Goal: Information Seeking & Learning: Find specific fact

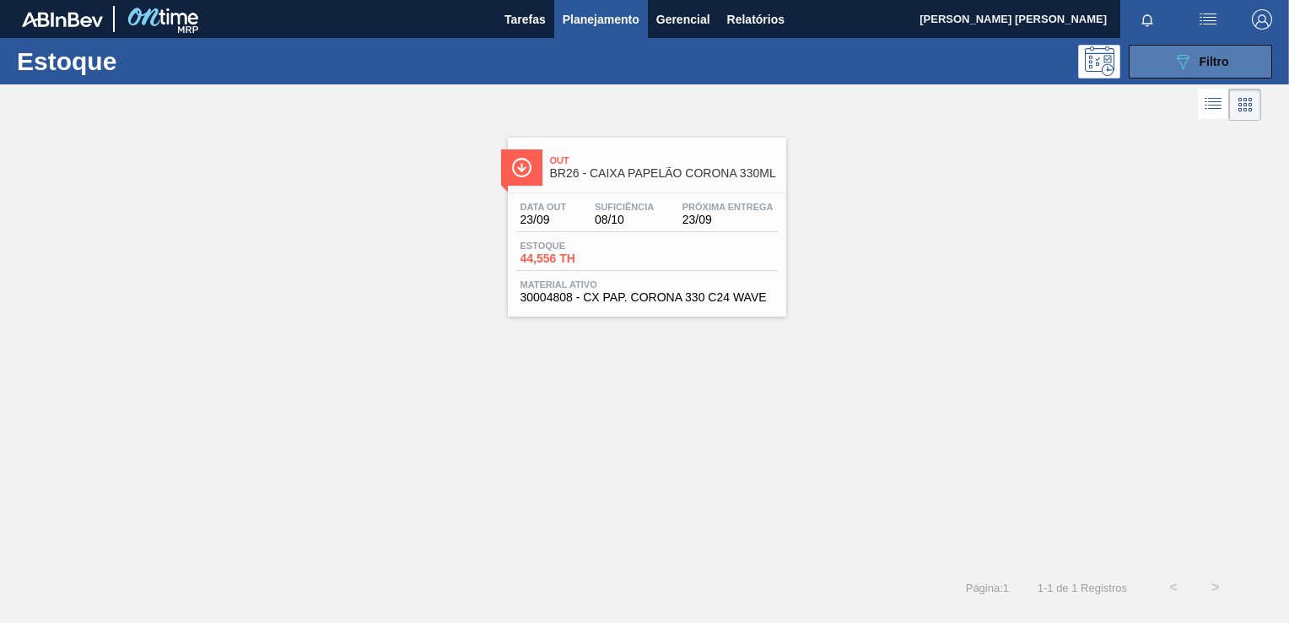
click at [1168, 67] on button "089F7B8B-B2A5-4AFE-B5C0-19BA573D28AC Filtro" at bounding box center [1200, 62] width 143 height 34
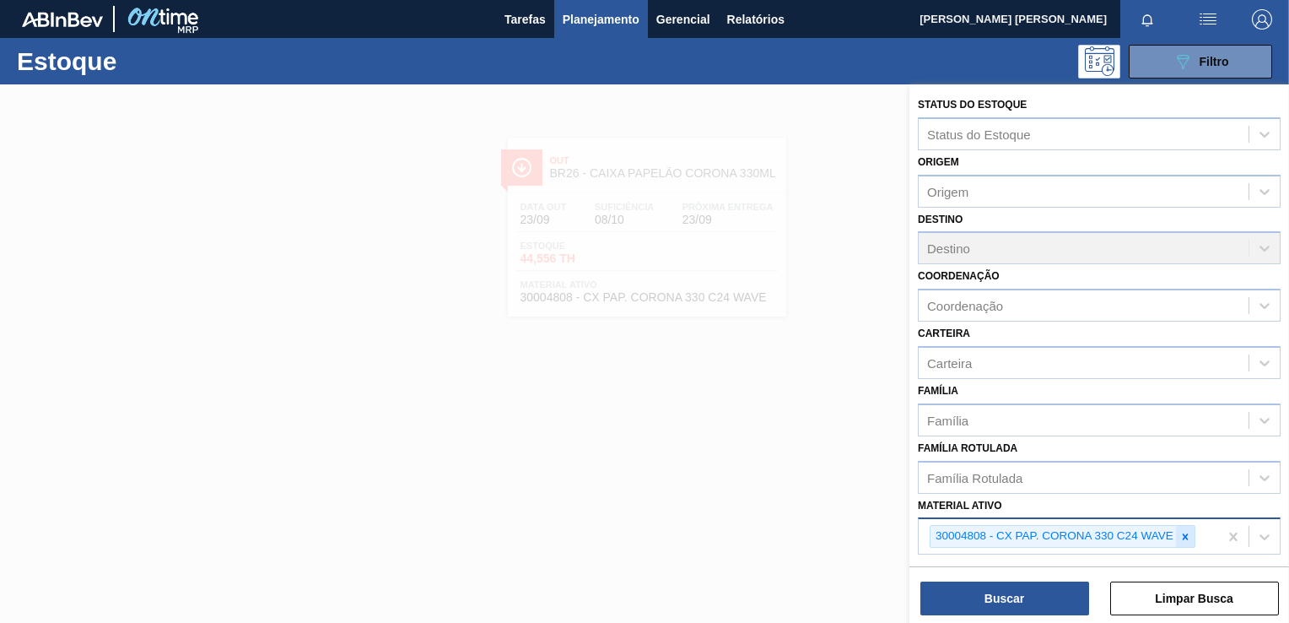
click at [1191, 537] on div at bounding box center [1185, 536] width 19 height 21
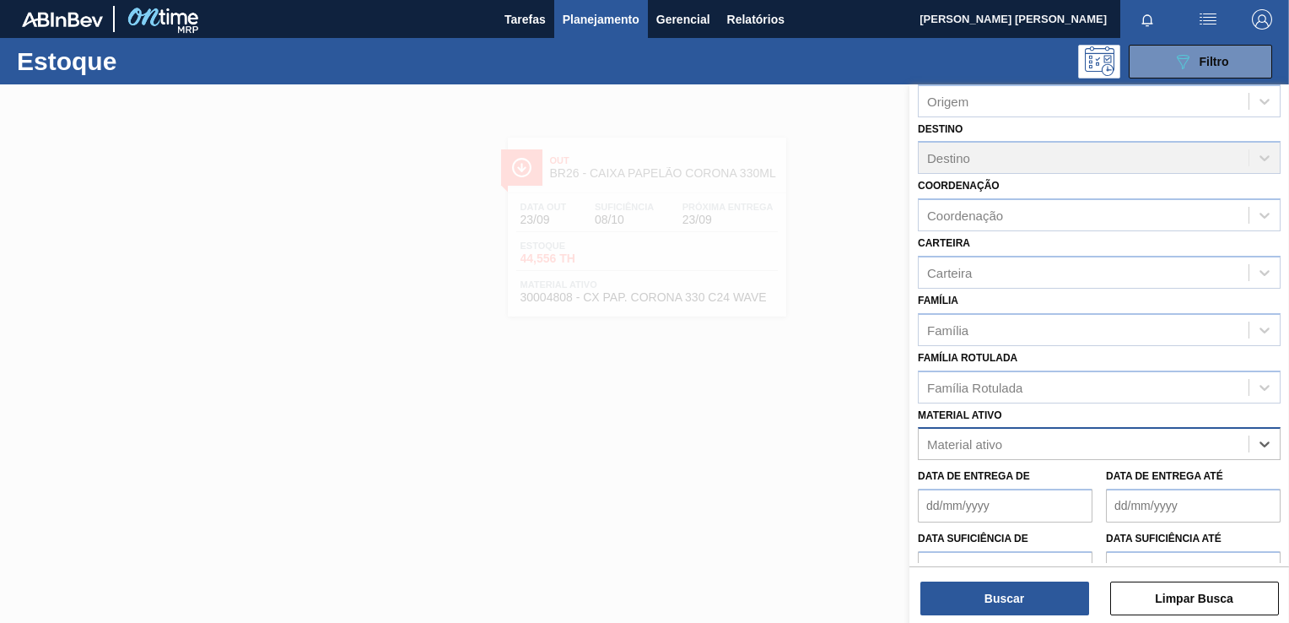
scroll to position [179, 0]
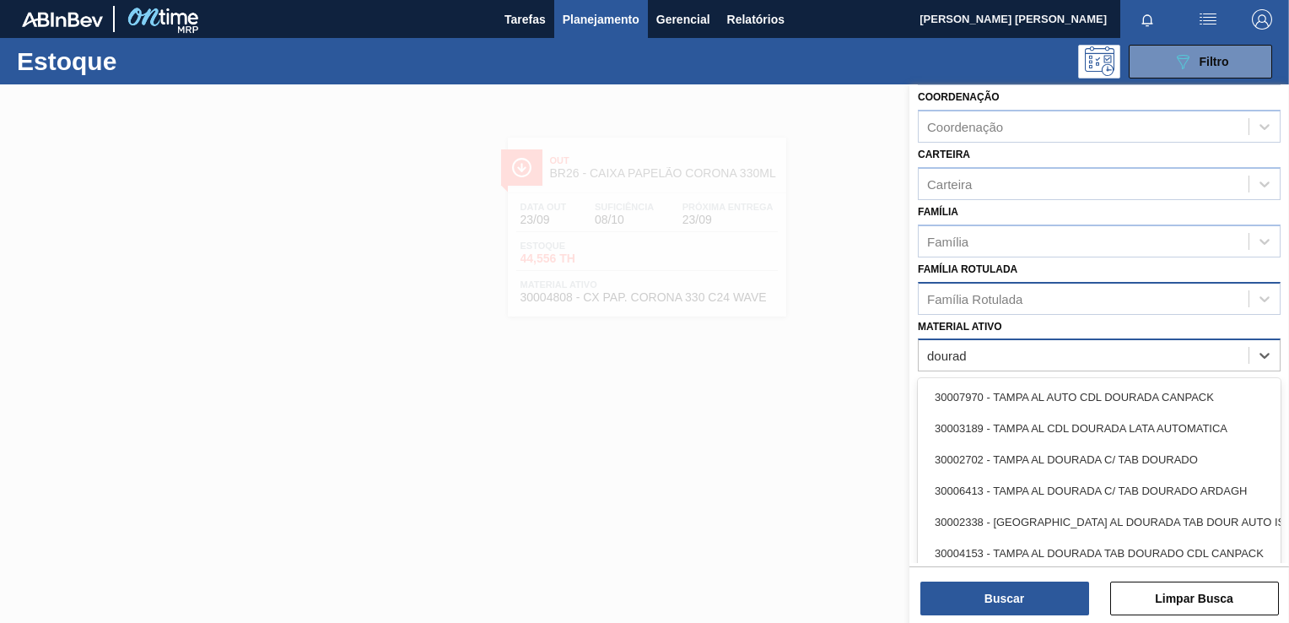
type ativo "dourada"
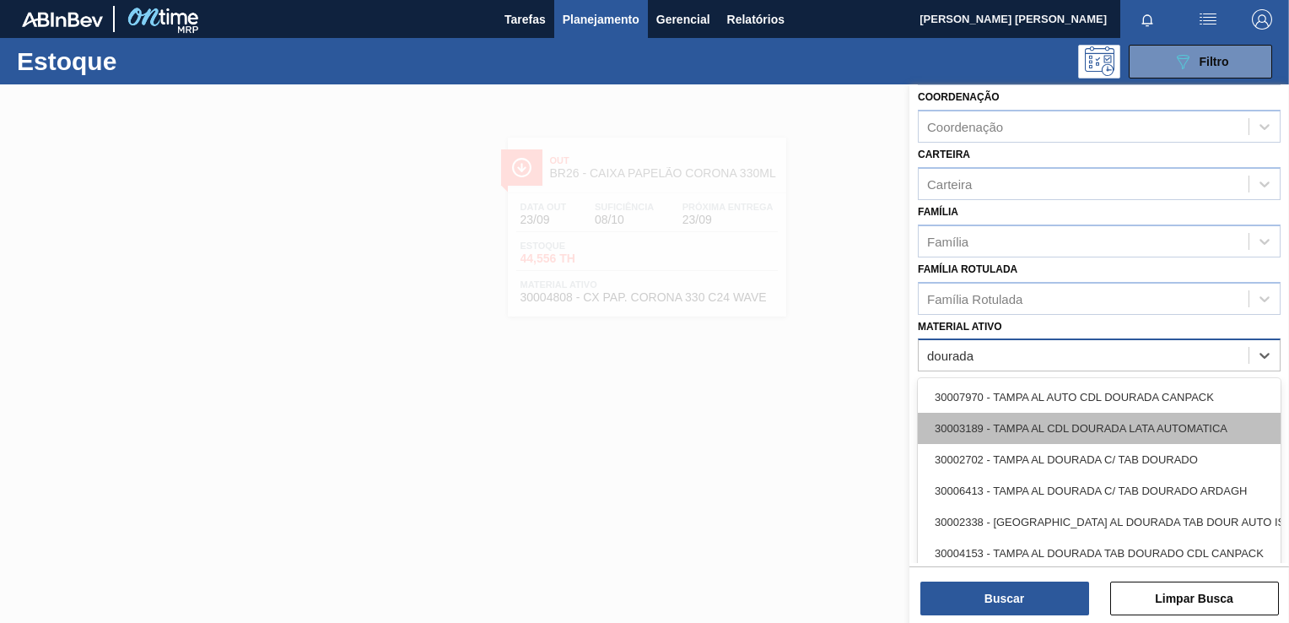
click at [1235, 426] on div "30003189 - TAMPA AL CDL DOURADA LATA AUTOMATICA" at bounding box center [1099, 428] width 363 height 31
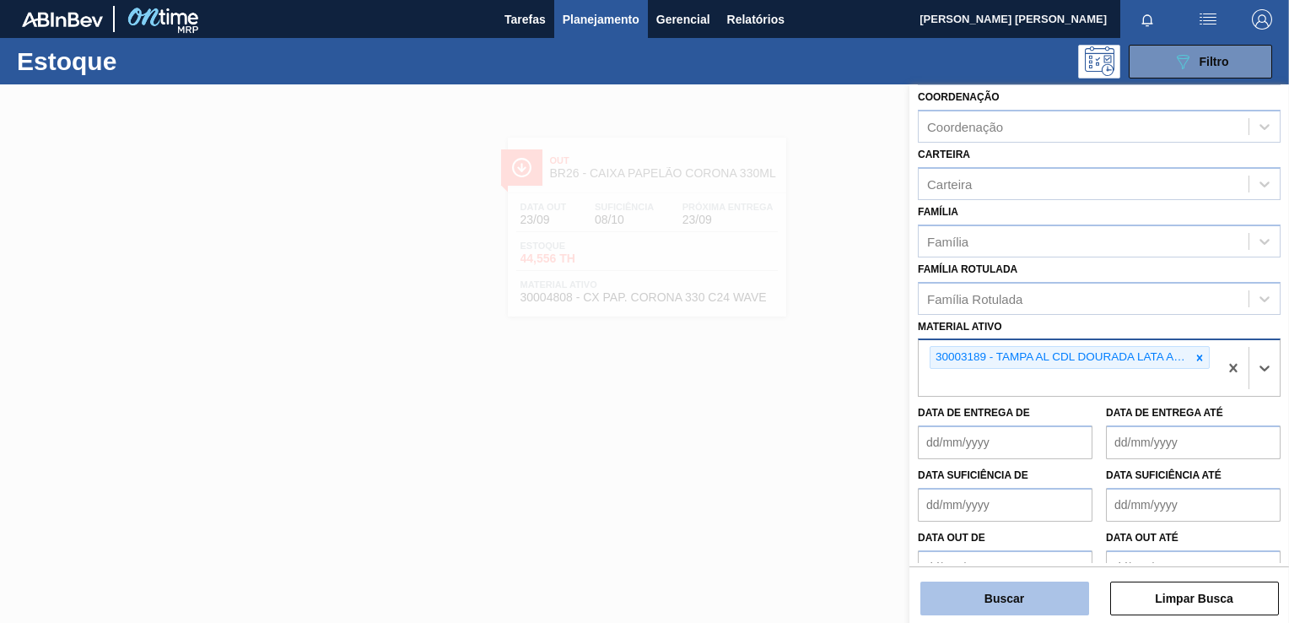
click at [1002, 594] on button "Buscar" at bounding box center [1005, 598] width 169 height 34
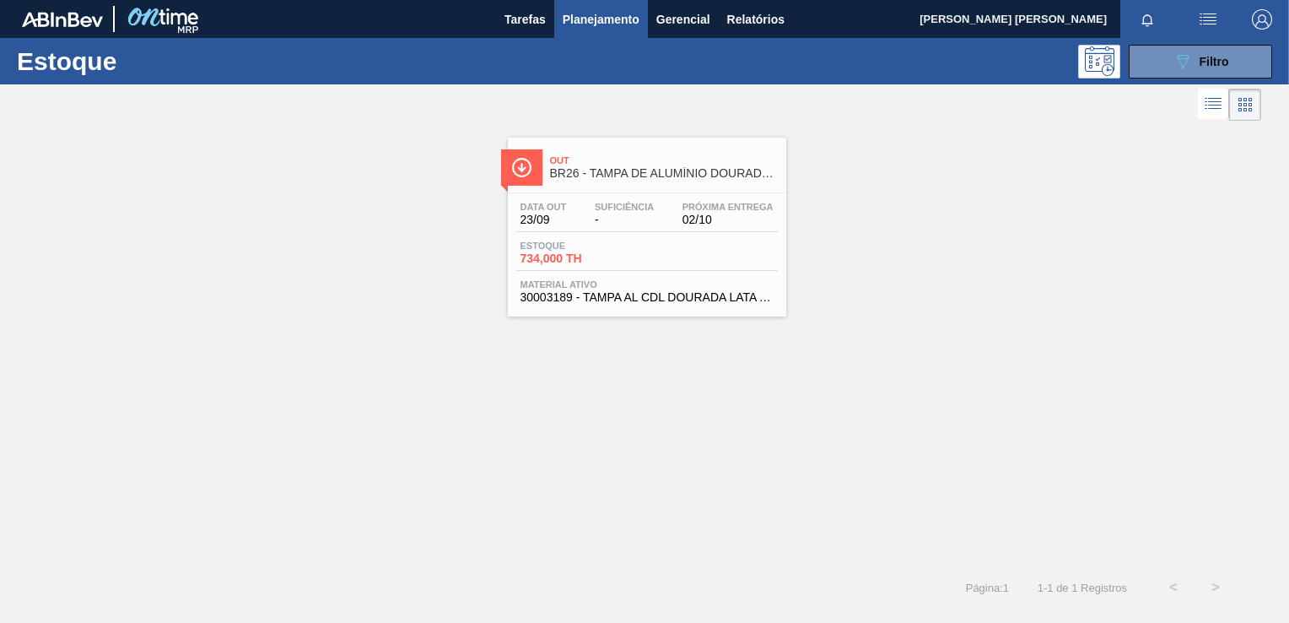
click at [727, 278] on div "Data out 23/09 Suficiência - Próxima Entrega 02/10 Estoque 734,000 TH Material …" at bounding box center [647, 250] width 278 height 115
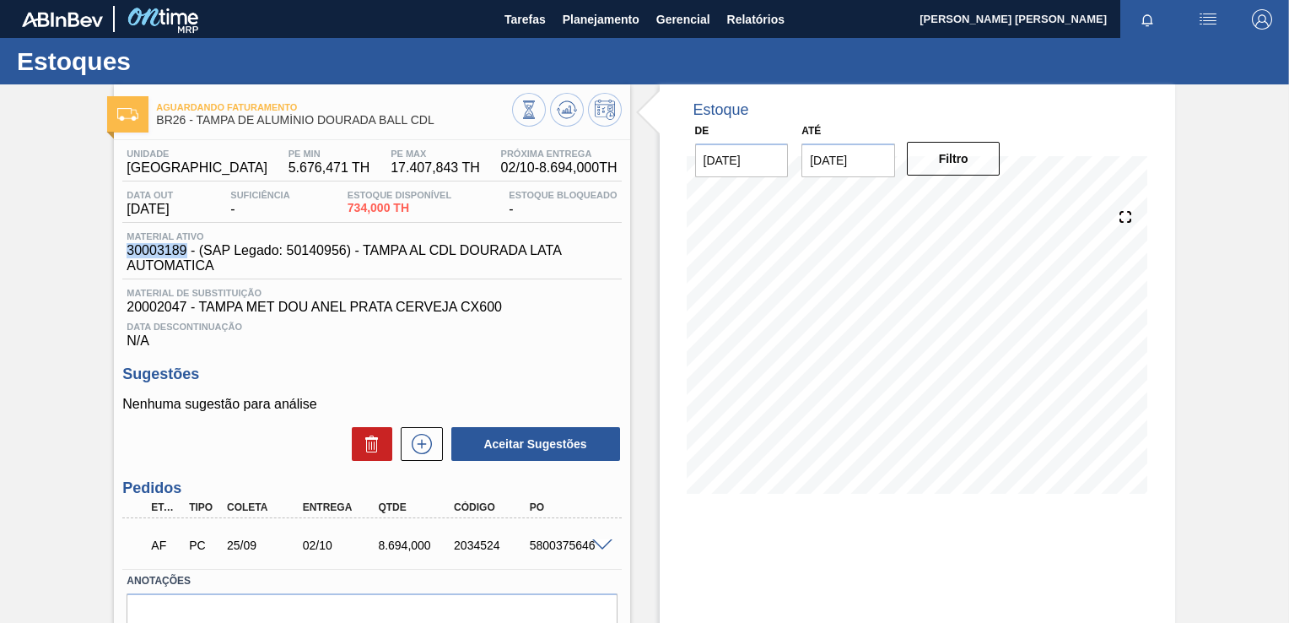
drag, startPoint x: 185, startPoint y: 247, endPoint x: 126, endPoint y: 251, distance: 59.2
click at [127, 251] on span "30003189 - (SAP Legado: 50140956) - TAMPA AL CDL DOURADA LATA AUTOMATICA" at bounding box center [376, 258] width 499 height 30
copy span "30003189"
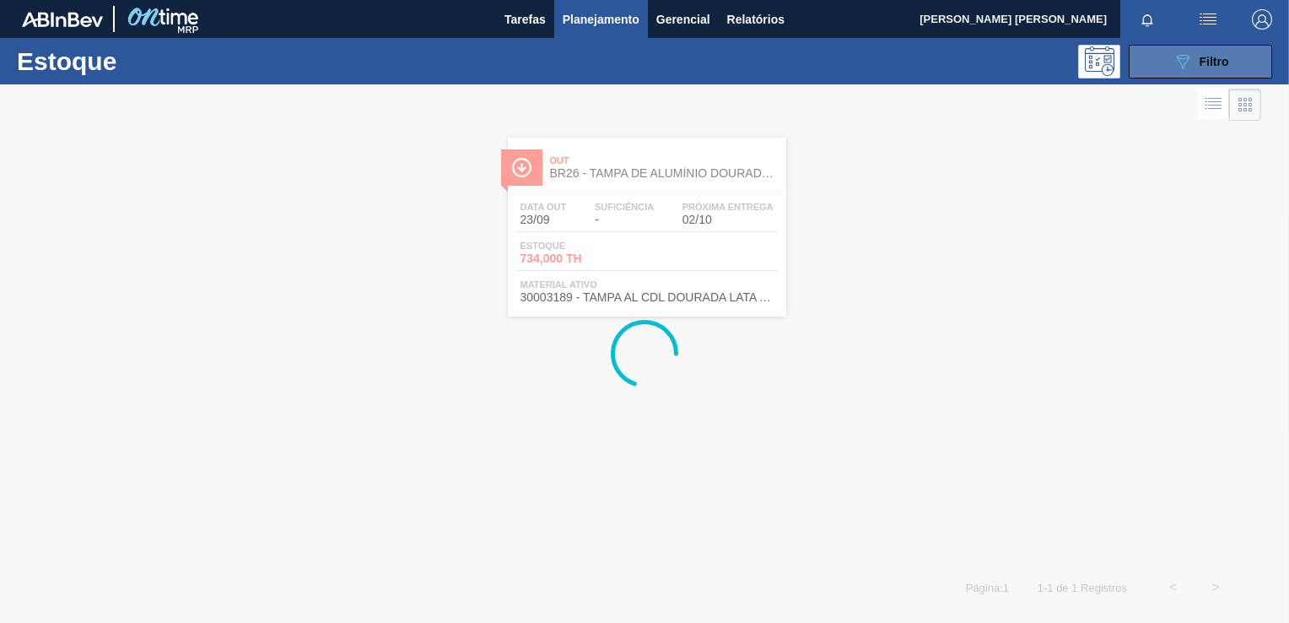
click at [1235, 62] on button "089F7B8B-B2A5-4AFE-B5C0-19BA573D28AC Filtro" at bounding box center [1200, 62] width 143 height 34
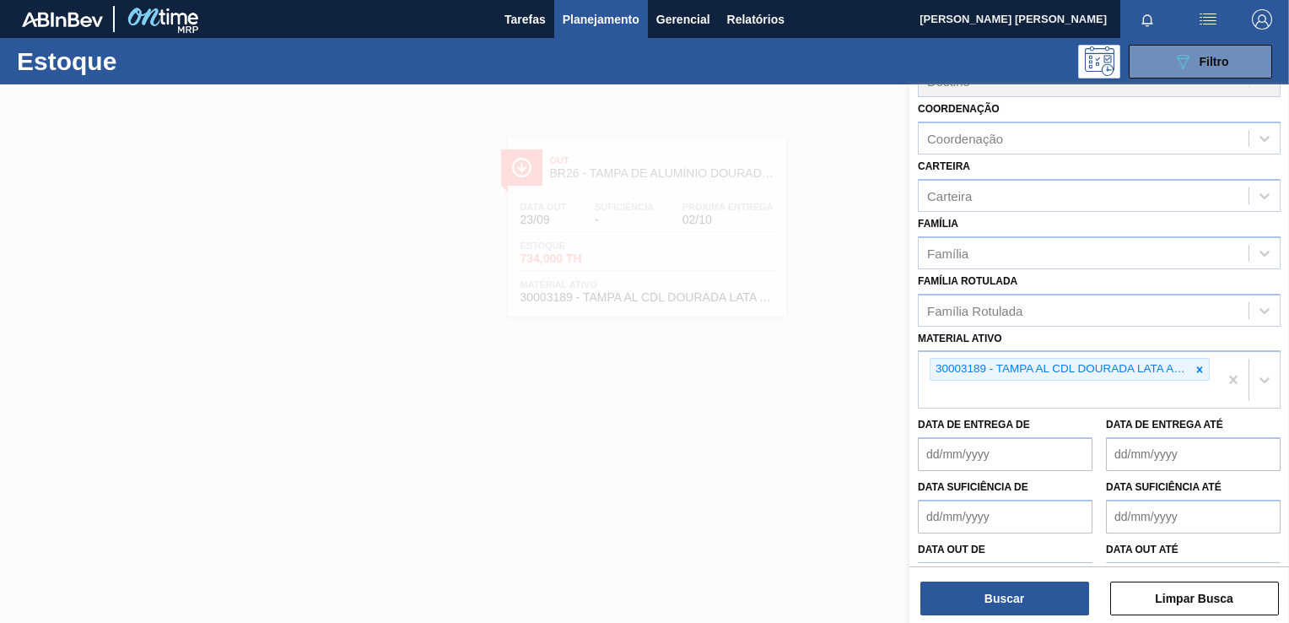
scroll to position [169, 0]
click at [1197, 366] on icon at bounding box center [1200, 368] width 12 height 12
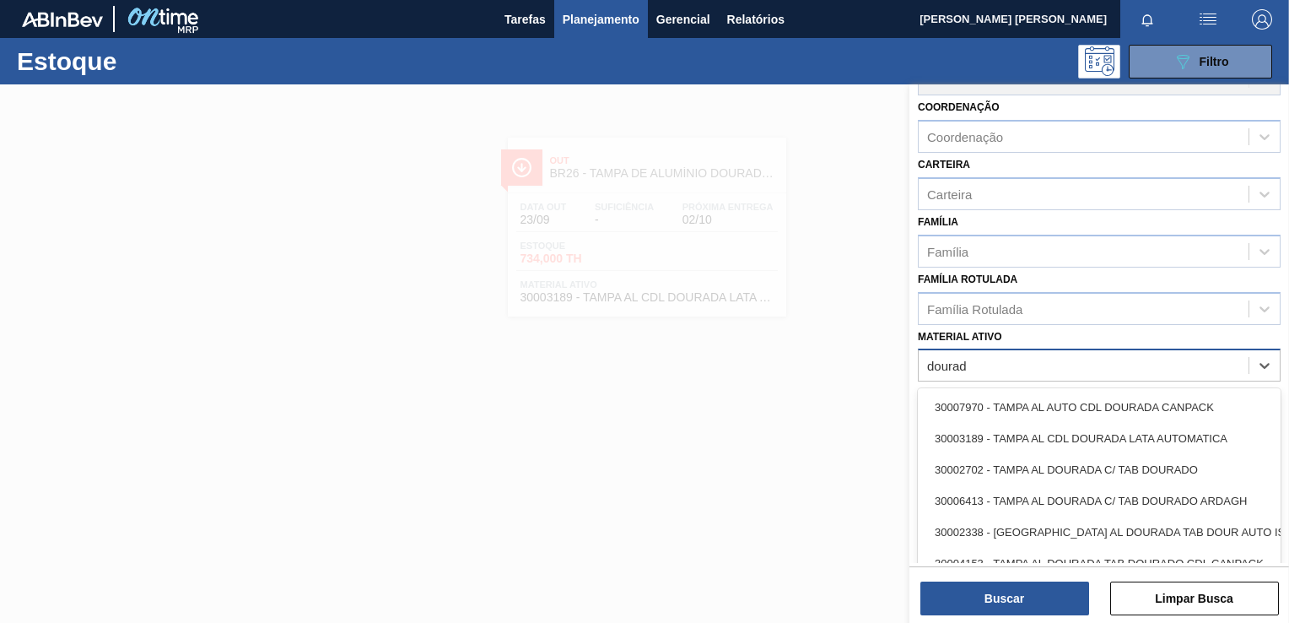
type ativo "dourada"
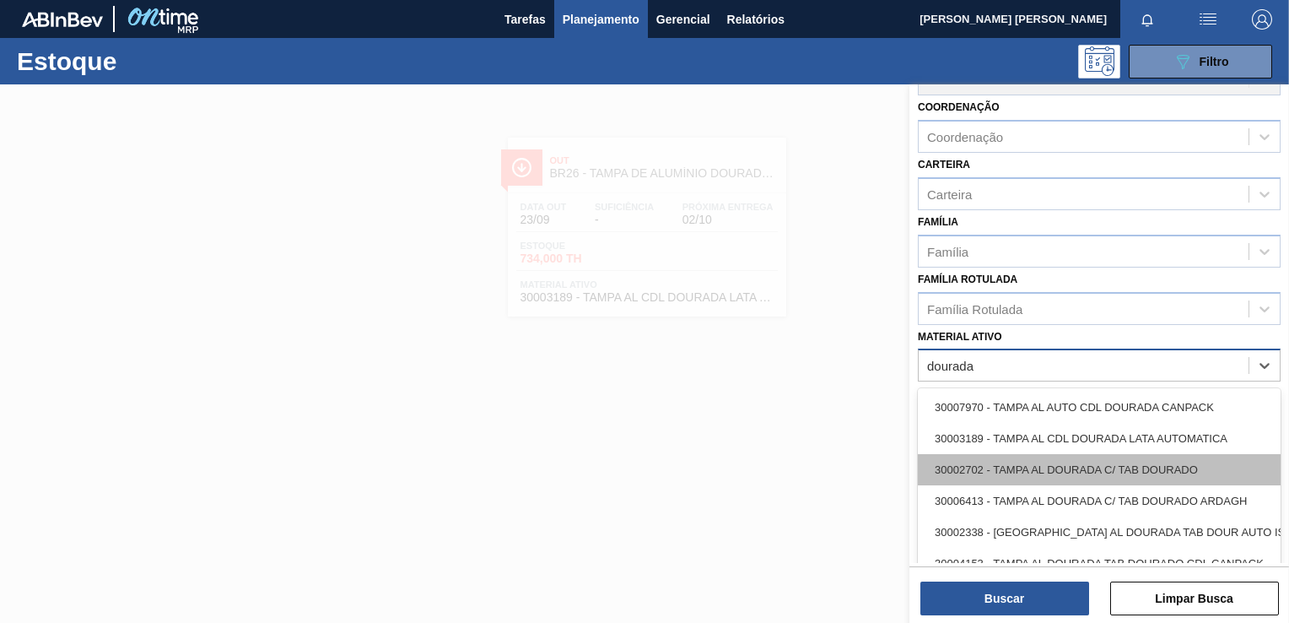
click at [1227, 458] on div "30002702 - TAMPA AL DOURADA C/ TAB DOURADO" at bounding box center [1099, 469] width 363 height 31
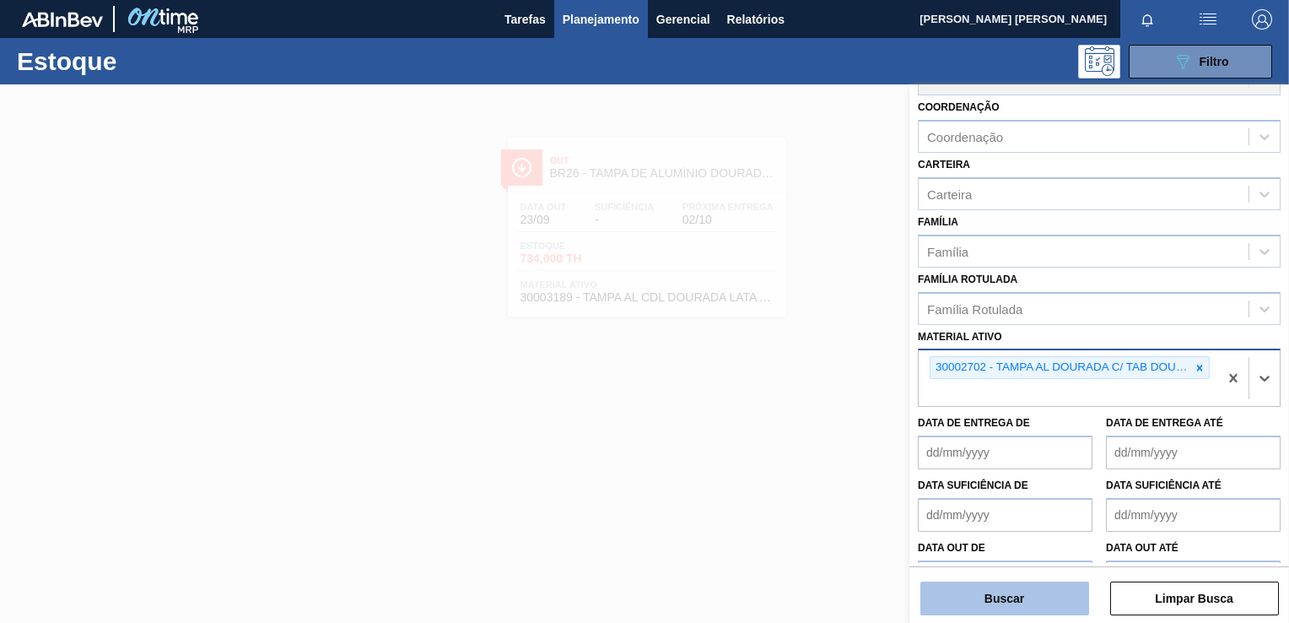
click at [1043, 591] on button "Buscar" at bounding box center [1005, 598] width 169 height 34
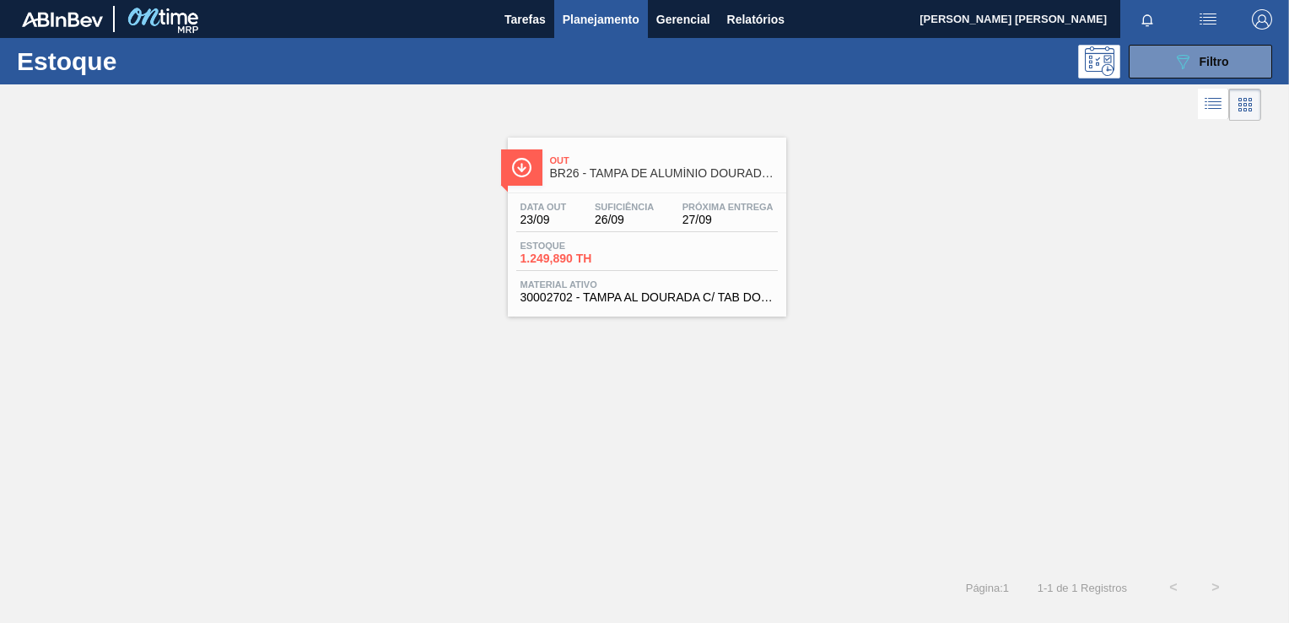
click at [662, 254] on div "Estoque 1.249,890 TH" at bounding box center [647, 255] width 262 height 30
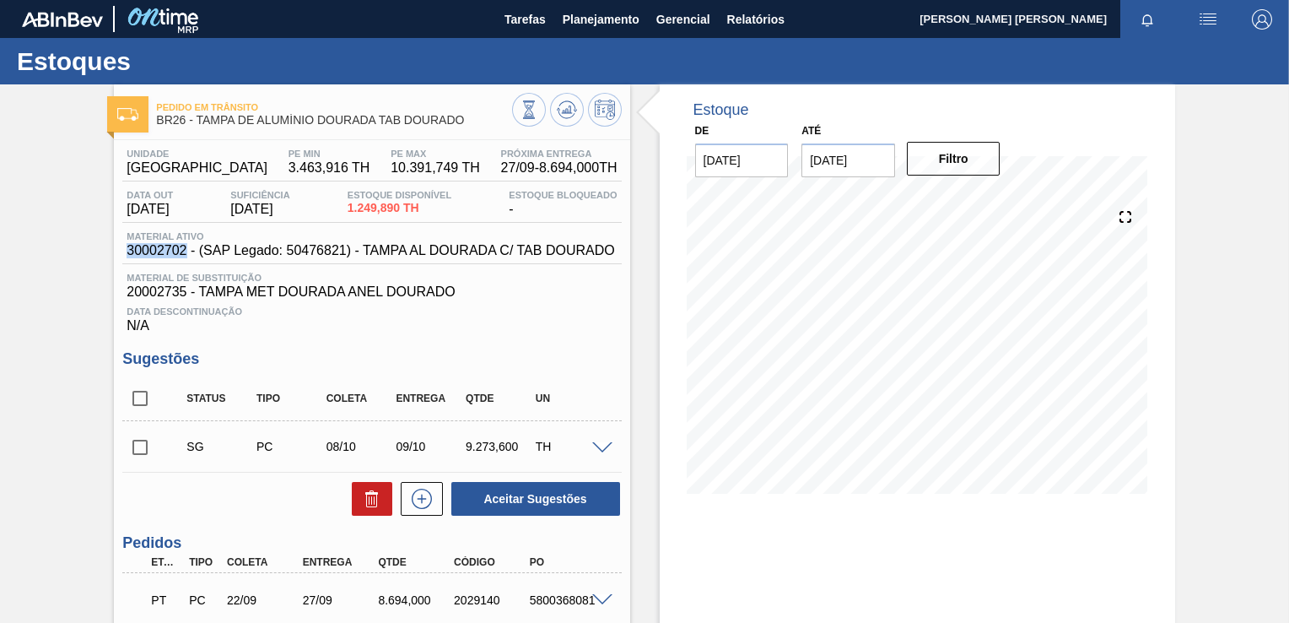
drag, startPoint x: 130, startPoint y: 253, endPoint x: 184, endPoint y: 251, distance: 54.0
click at [184, 251] on span "30002702 - (SAP Legado: 50476821) - TAMPA AL DOURADA C/ TAB DOURADO" at bounding box center [371, 250] width 488 height 15
copy span "30002702"
